Goal: Transaction & Acquisition: Purchase product/service

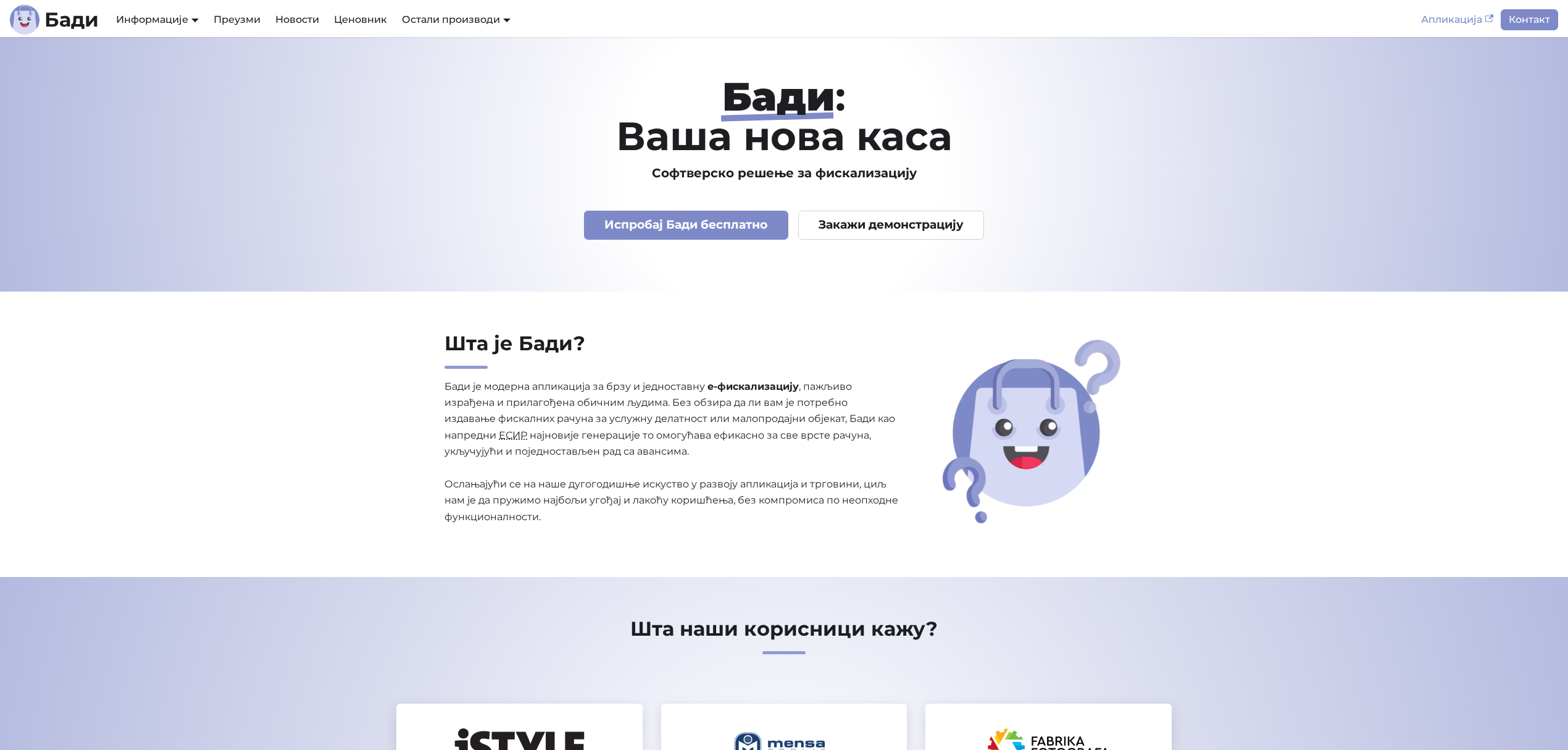
click at [1445, 16] on link "Апликација" at bounding box center [1457, 20] width 87 height 21
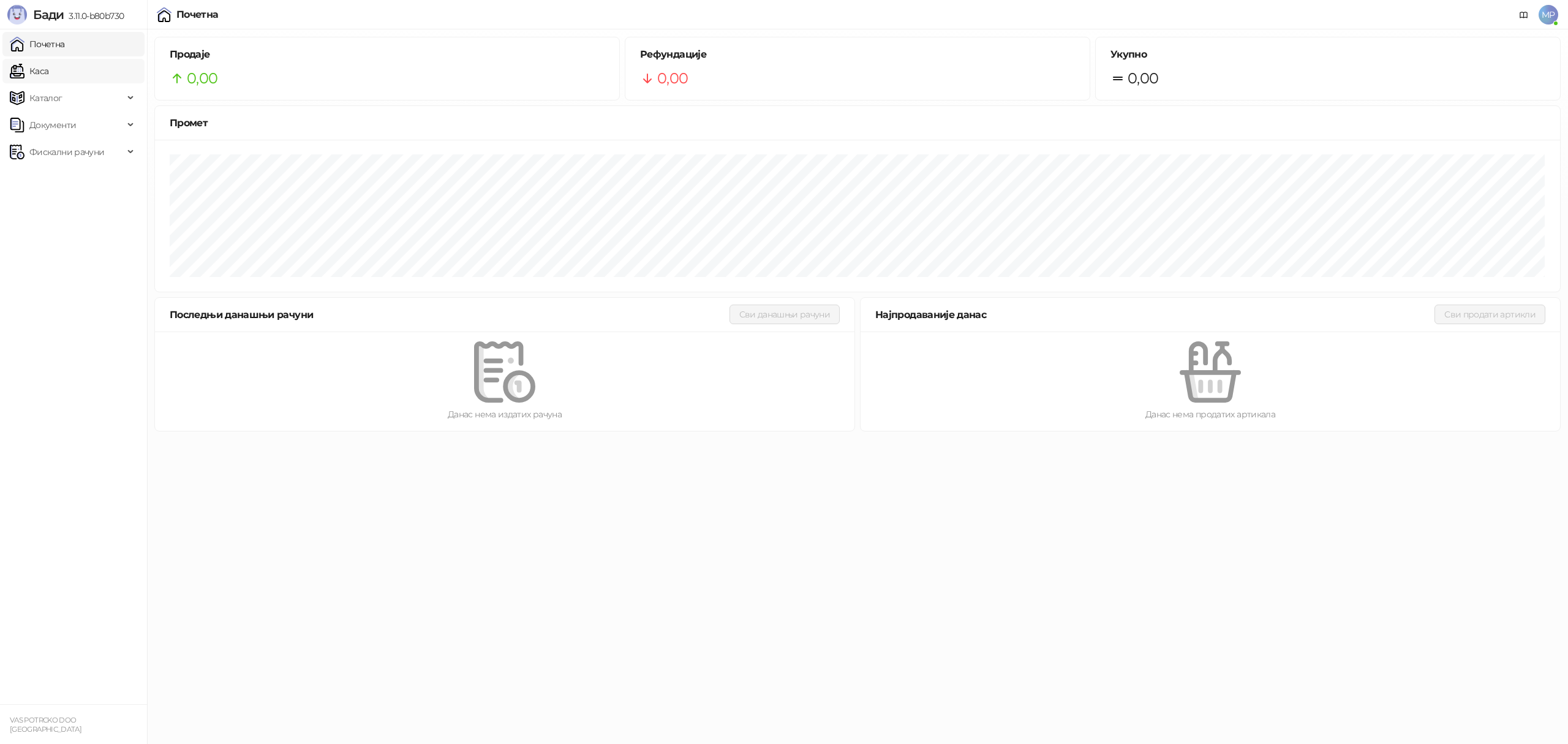
click at [48, 69] on link "Каса" at bounding box center [28, 70] width 39 height 25
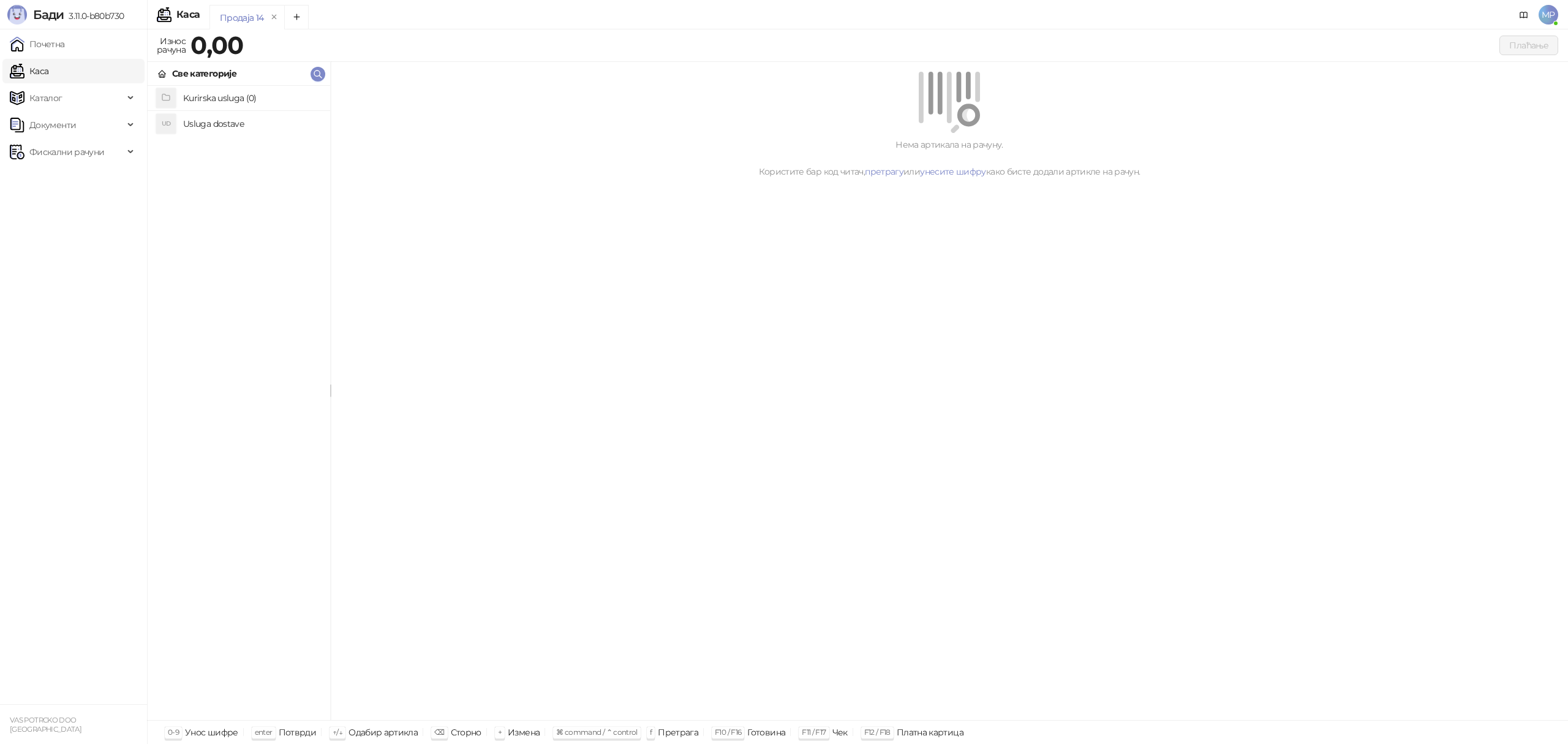
click at [223, 125] on h4 "Usluga dostave" at bounding box center [251, 123] width 137 height 20
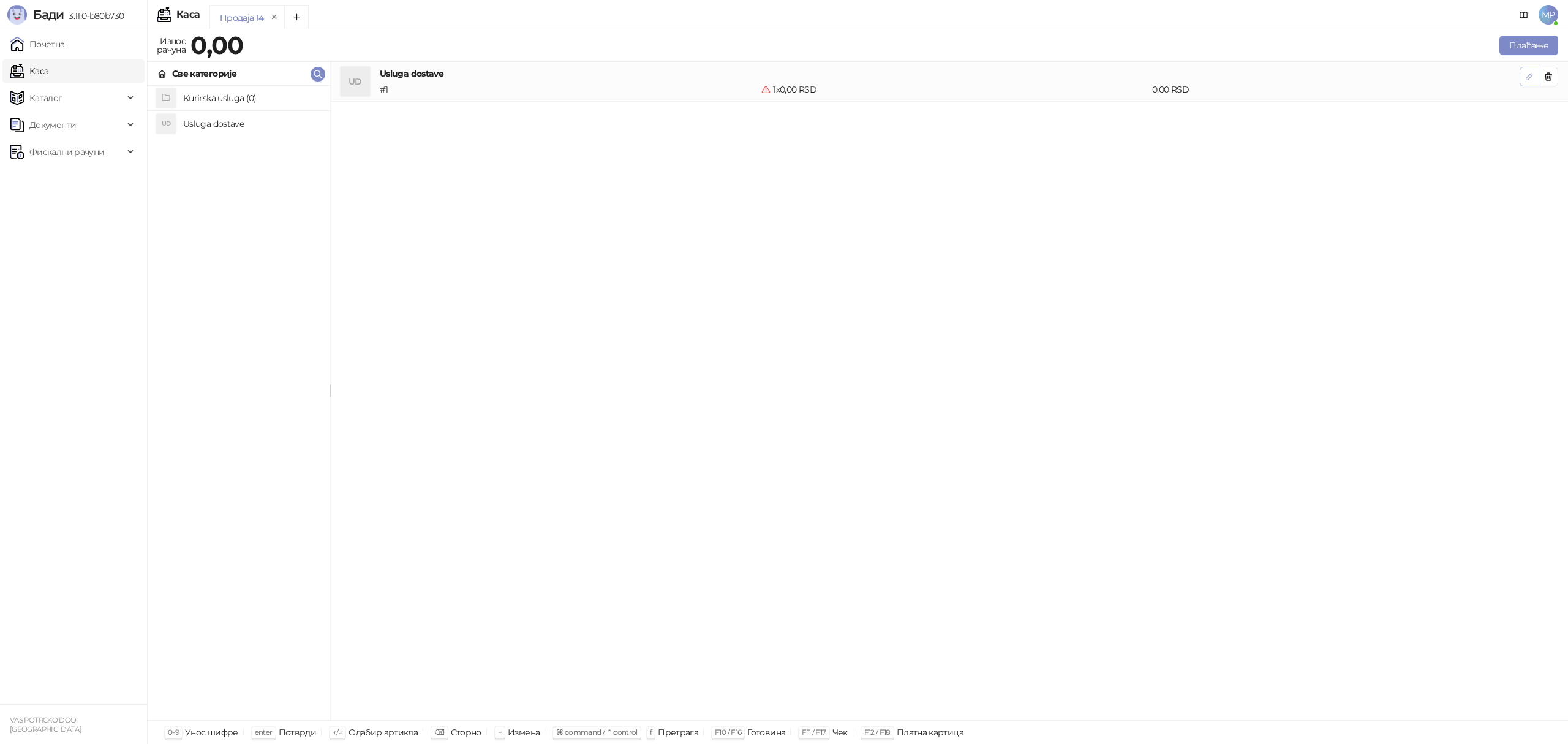
click at [1529, 76] on icon "button" at bounding box center [1529, 77] width 9 height 9
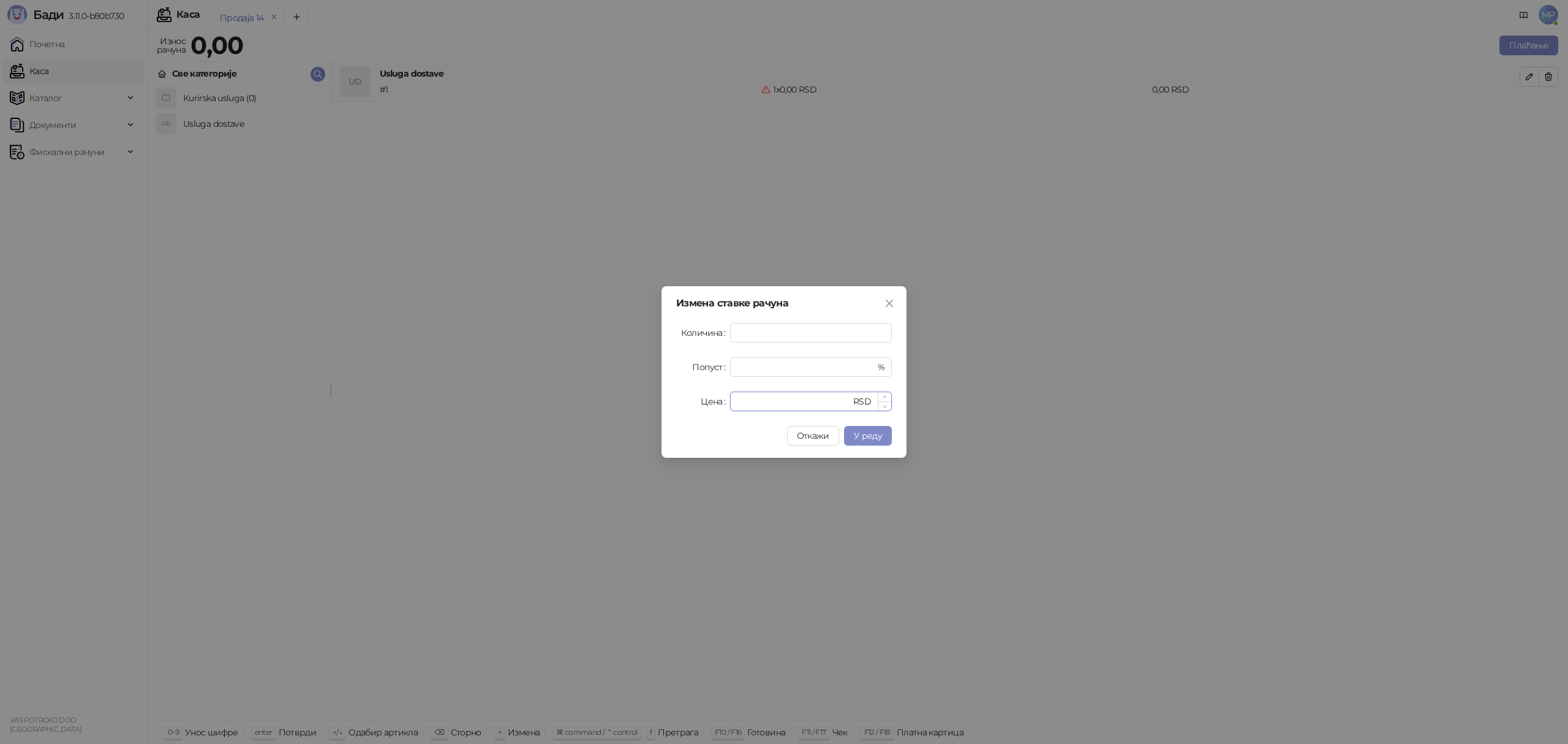
drag, startPoint x: 752, startPoint y: 407, endPoint x: 733, endPoint y: 403, distance: 19.4
click at [733, 403] on div "* RSD" at bounding box center [811, 401] width 161 height 20
type input "****"
click at [877, 433] on span "У реду" at bounding box center [868, 435] width 28 height 11
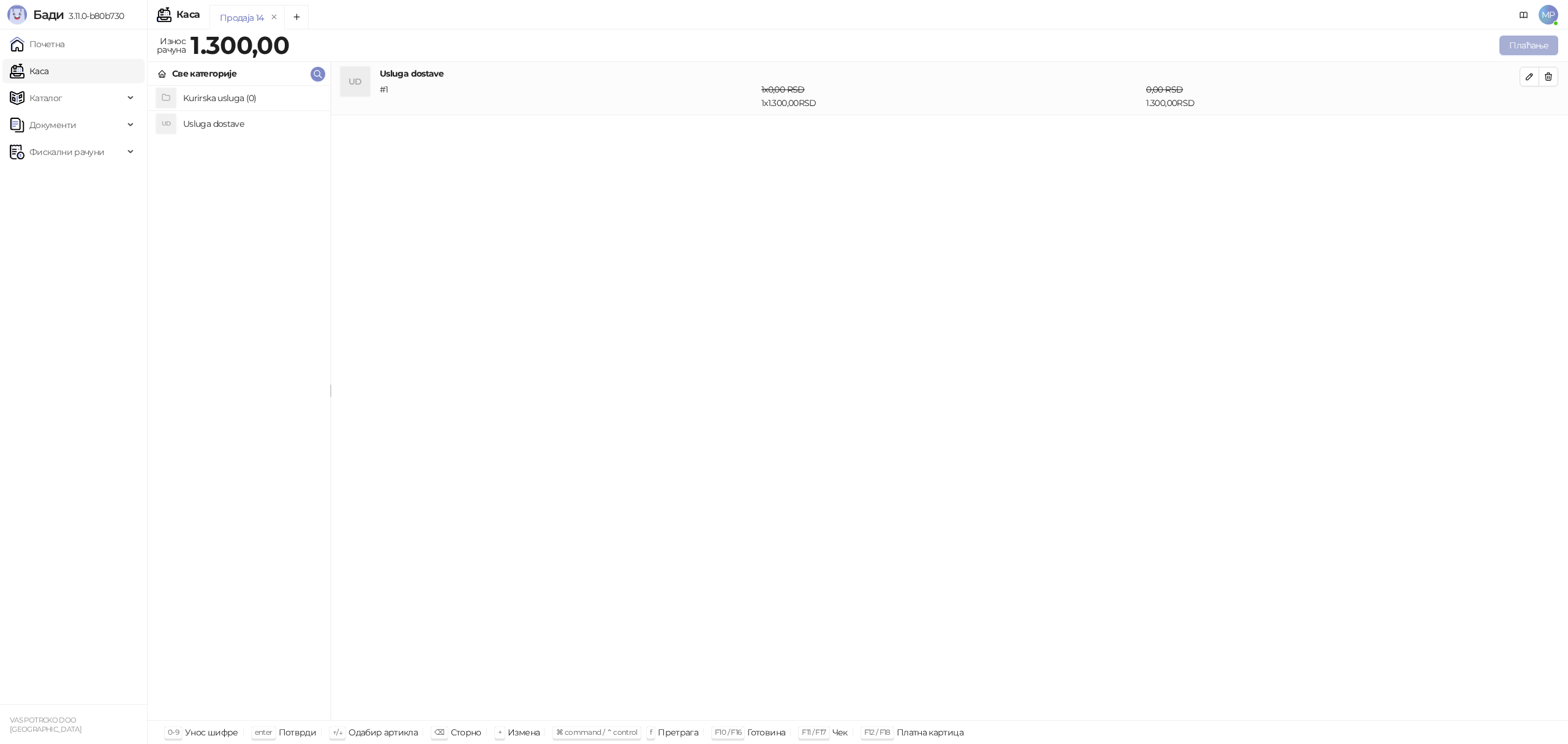
click at [1523, 50] on button "Плаћање" at bounding box center [1528, 45] width 59 height 20
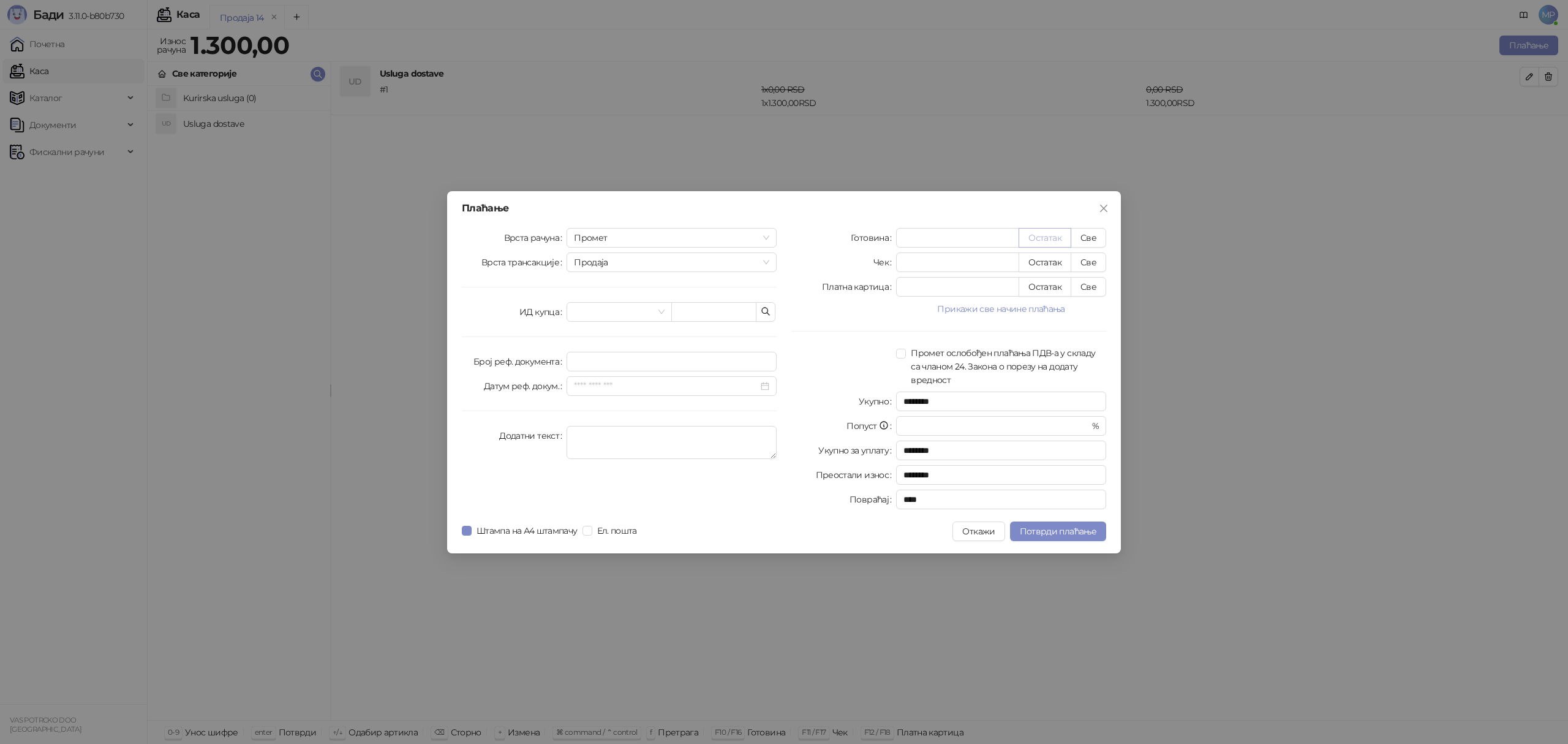
click at [1056, 232] on button "Остатак" at bounding box center [1044, 237] width 53 height 20
type input "****"
click at [576, 312] on input "search" at bounding box center [613, 311] width 79 height 18
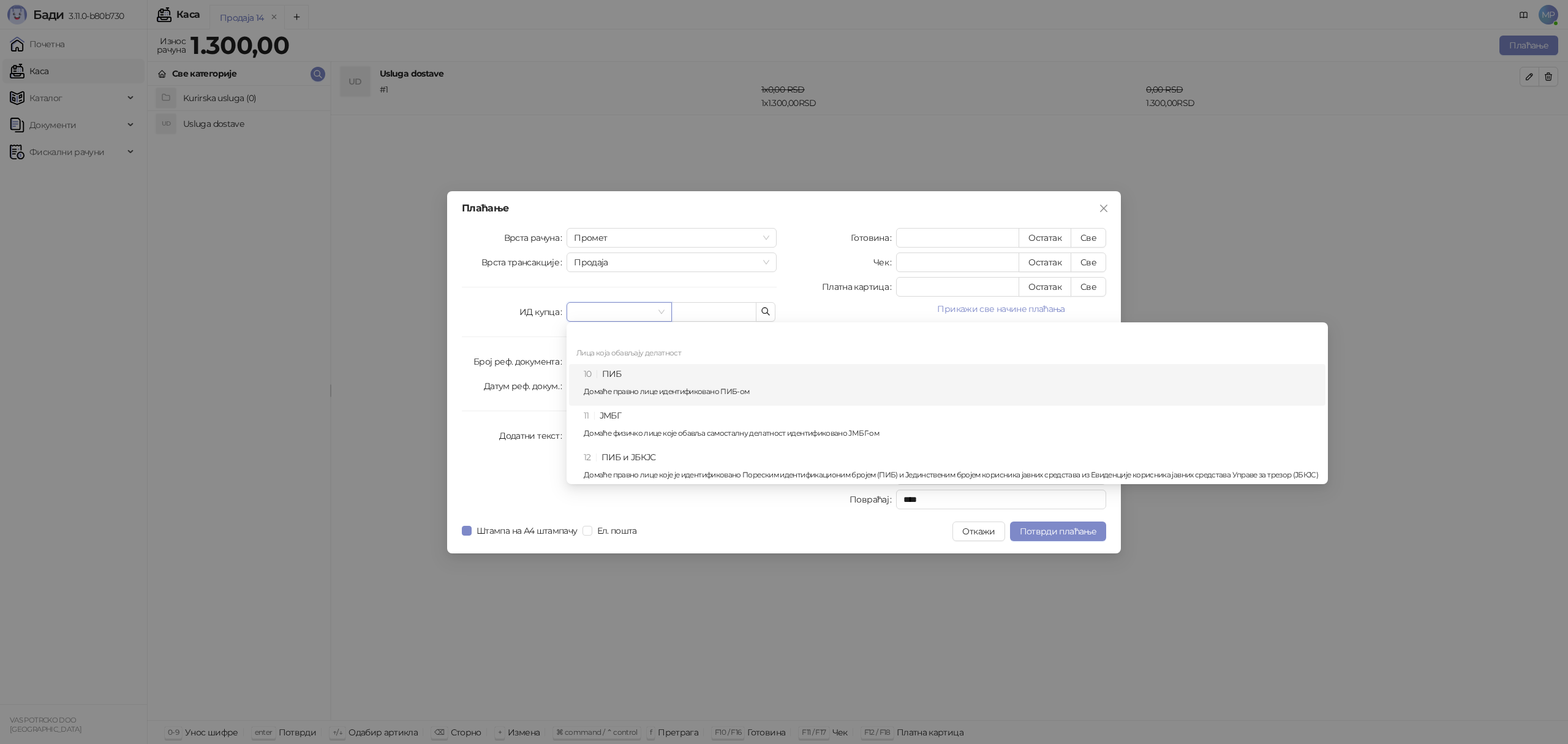
click at [647, 388] on p "Домаће правно лице идентификовано ПИБ-ом" at bounding box center [951, 391] width 734 height 7
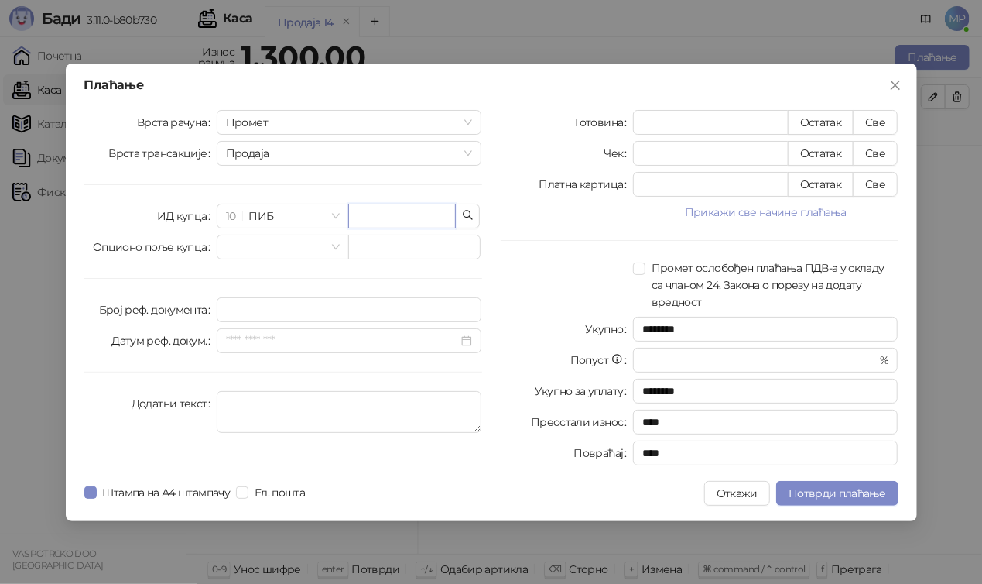
click at [372, 207] on input "text" at bounding box center [402, 216] width 108 height 25
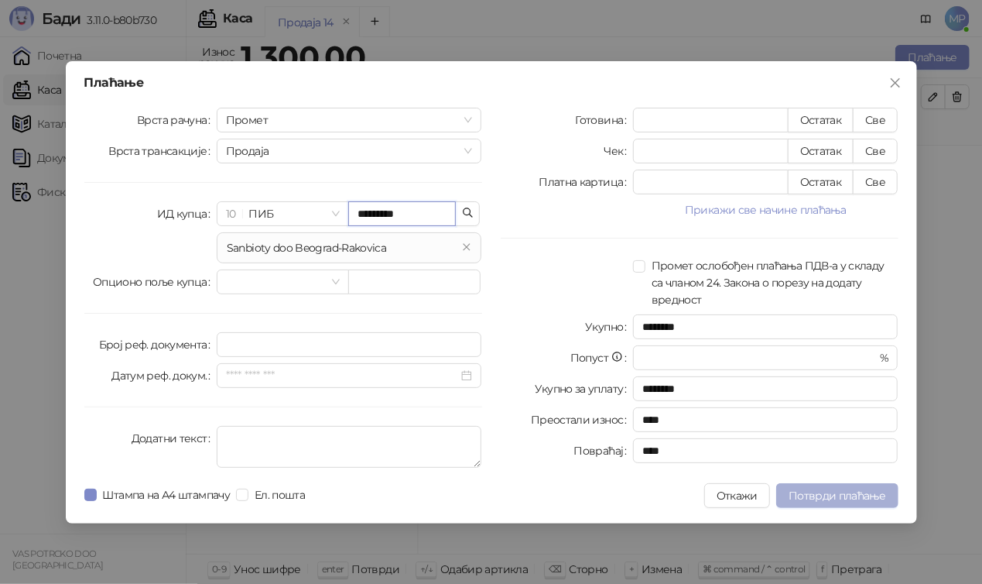
type input "*********"
click at [835, 495] on span "Потврди плаћање" at bounding box center [837, 496] width 97 height 14
